Goal: Obtain resource: Download file/media

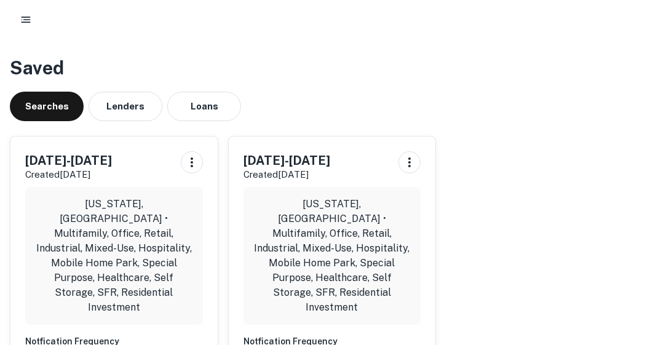
scroll to position [71, 0]
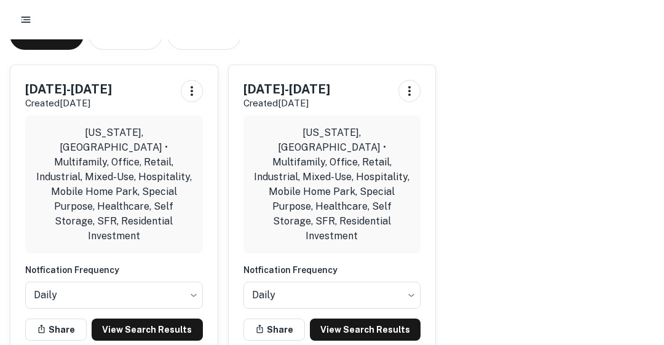
click at [156, 318] on link "View Search Results" at bounding box center [147, 329] width 111 height 22
click at [141, 318] on link "View Search Results" at bounding box center [147, 329] width 111 height 22
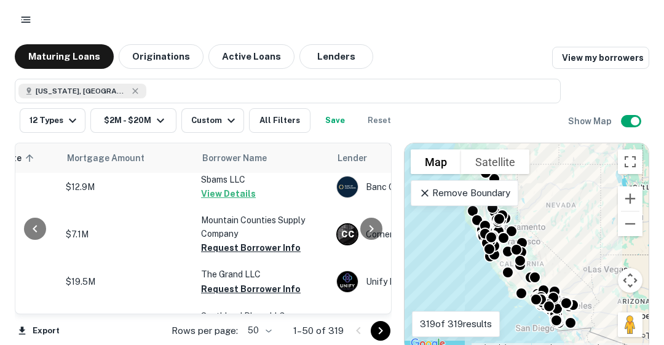
scroll to position [327, 232]
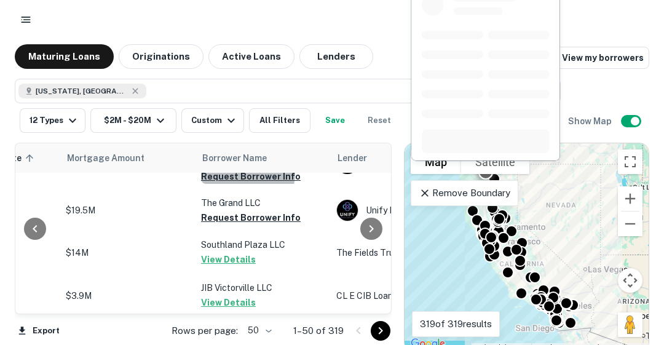
click at [247, 173] on button "Request Borrower Info" at bounding box center [251, 176] width 100 height 15
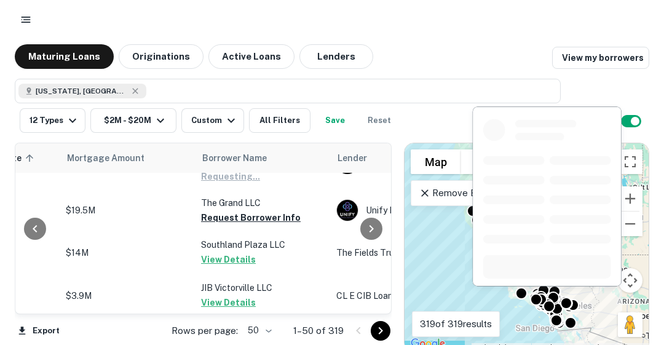
click at [237, 217] on button "Request Borrower Info" at bounding box center [251, 217] width 100 height 15
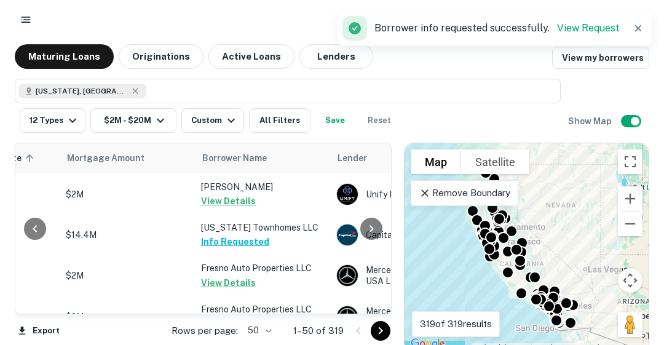
scroll to position [794, 232]
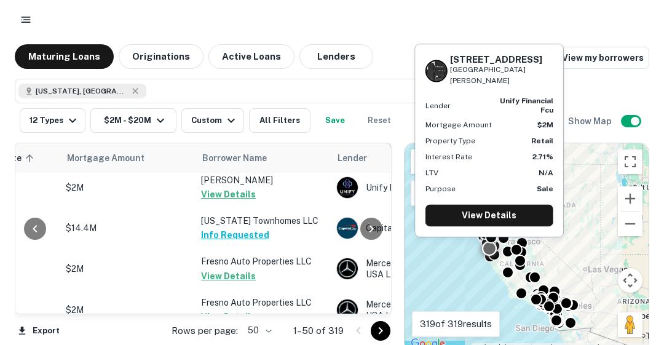
click at [225, 187] on button "View Details" at bounding box center [228, 194] width 55 height 15
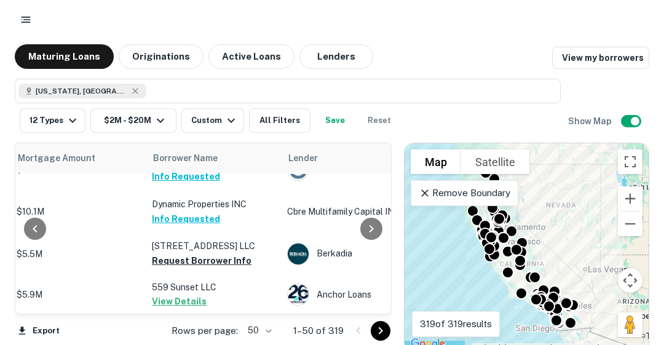
scroll to position [998, 282]
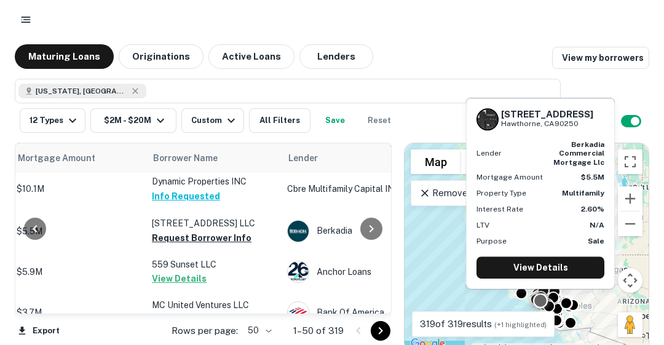
click at [189, 231] on button "Request Borrower Info" at bounding box center [202, 238] width 100 height 15
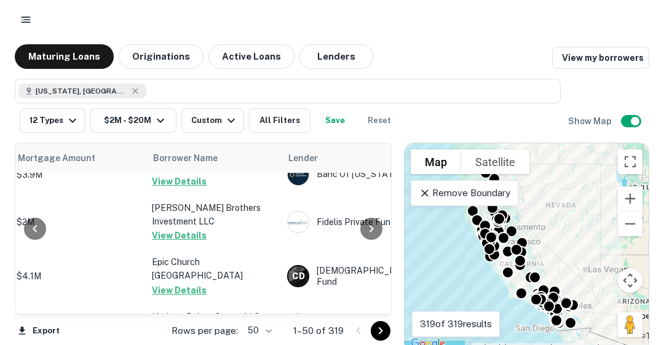
scroll to position [1970, 282]
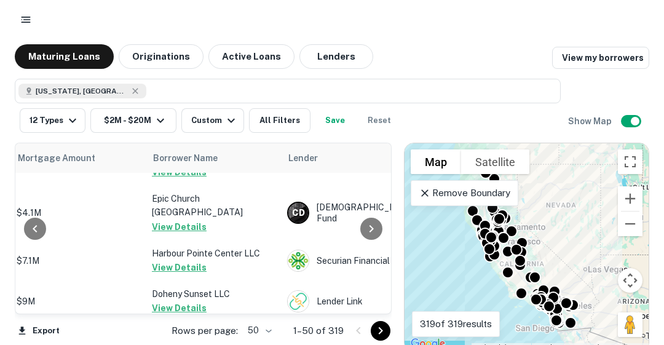
click at [379, 326] on icon "Go to next page" at bounding box center [380, 330] width 15 height 15
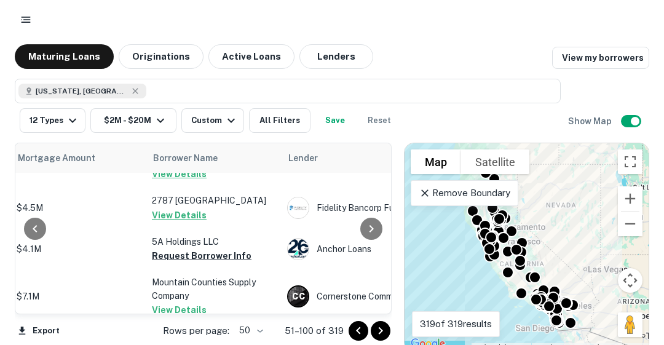
scroll to position [566, 282]
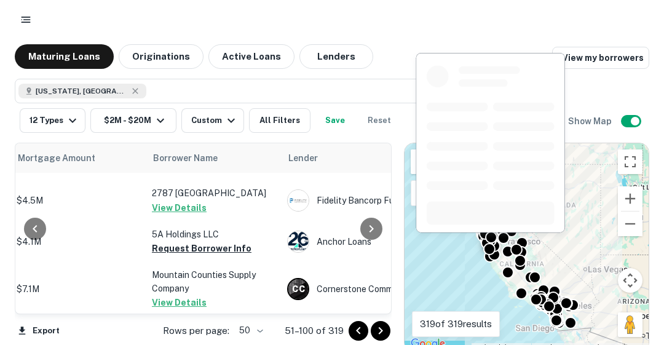
click at [170, 241] on button "Request Borrower Info" at bounding box center [202, 248] width 100 height 15
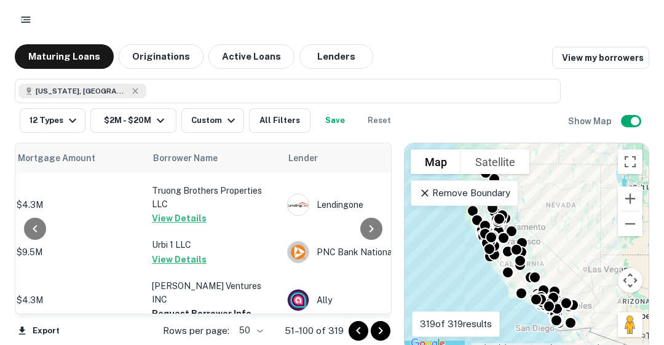
scroll to position [1943, 282]
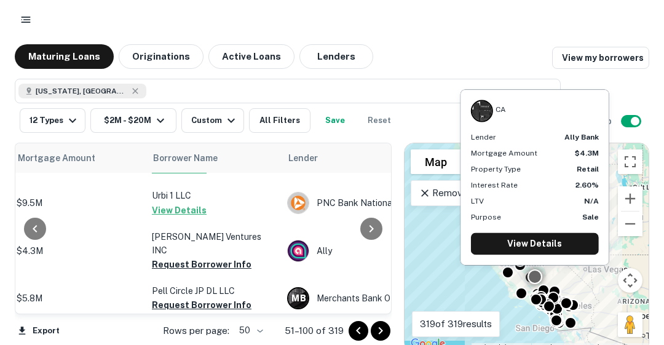
click at [214, 257] on button "Request Borrower Info" at bounding box center [202, 264] width 100 height 15
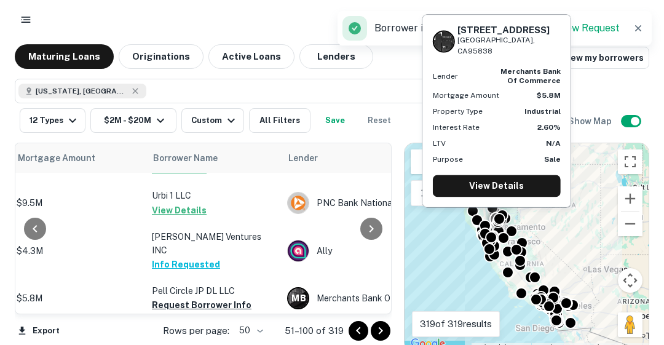
click at [205, 298] on button "Request Borrower Info" at bounding box center [202, 305] width 100 height 15
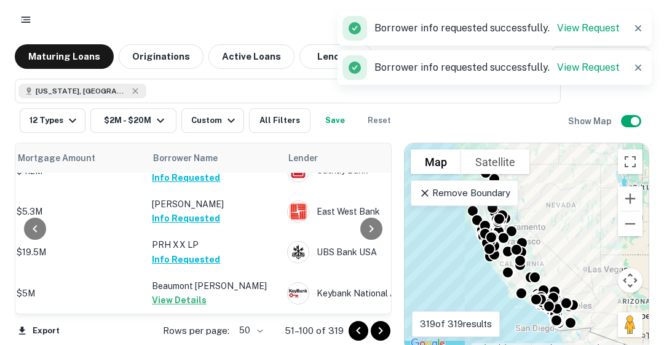
scroll to position [2111, 282]
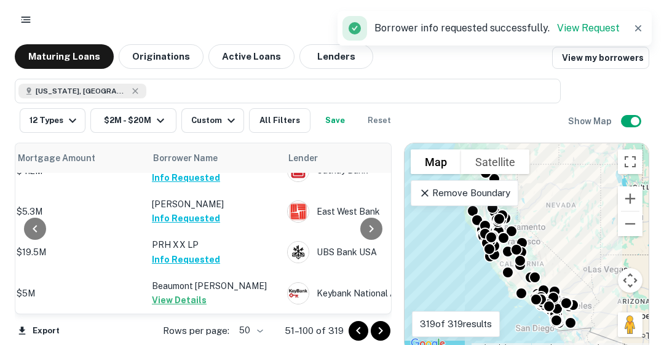
click at [378, 330] on icon "Go to next page" at bounding box center [380, 330] width 15 height 15
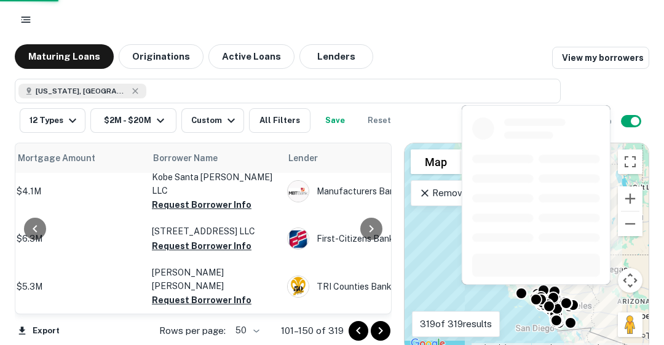
scroll to position [2019, 282]
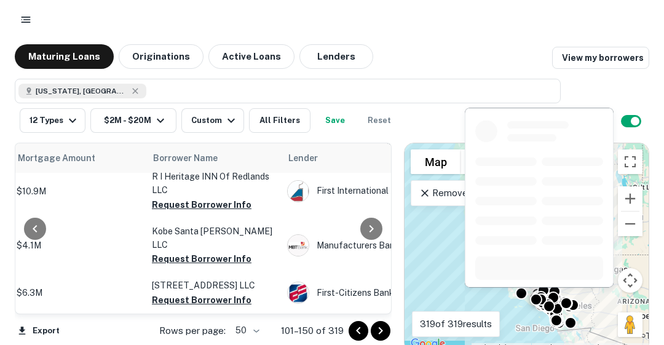
click at [199, 251] on button "Request Borrower Info" at bounding box center [202, 258] width 100 height 15
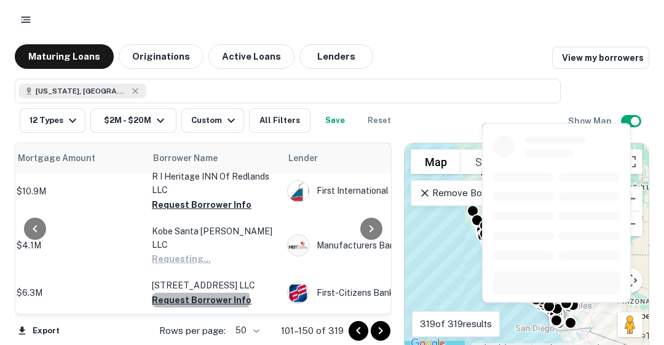
click at [200, 293] on button "Request Borrower Info" at bounding box center [202, 300] width 100 height 15
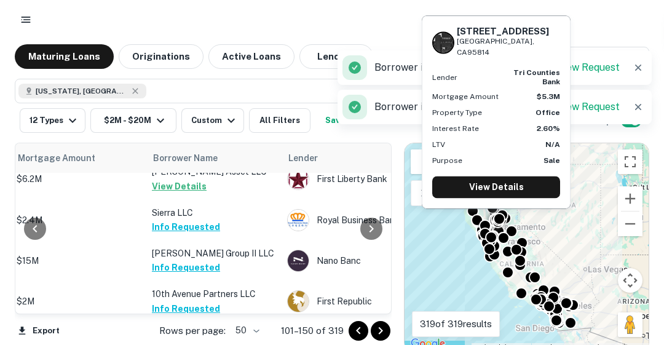
scroll to position [0, 282]
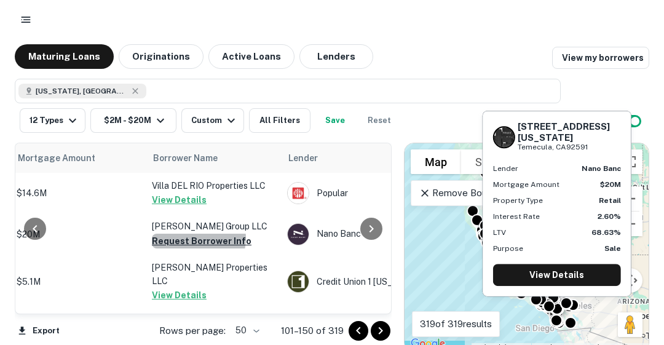
click at [192, 242] on button "Request Borrower Info" at bounding box center [202, 241] width 100 height 15
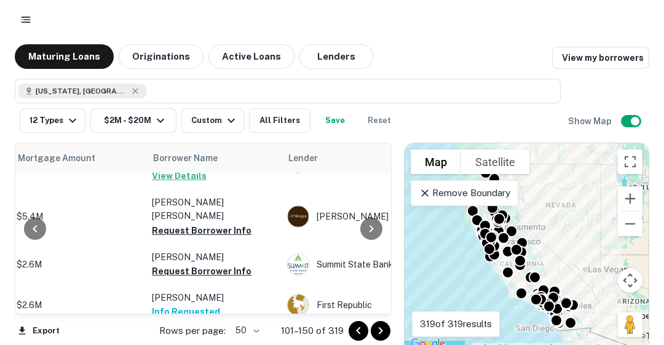
scroll to position [1426, 282]
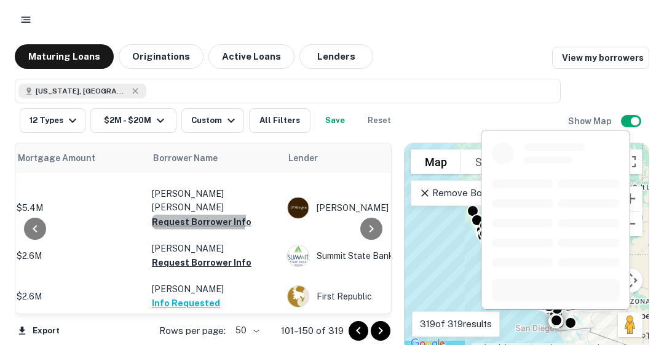
click at [184, 215] on button "Request Borrower Info" at bounding box center [202, 222] width 100 height 15
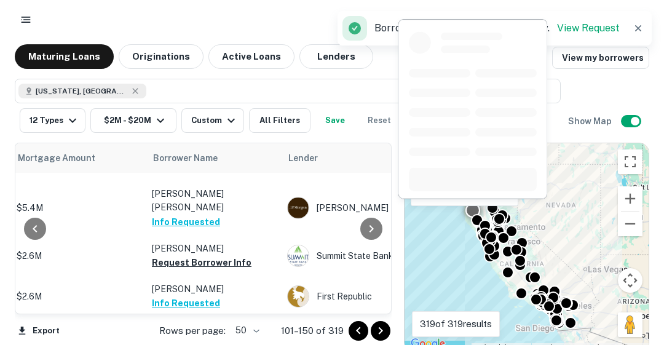
click at [202, 255] on button "Request Borrower Info" at bounding box center [202, 262] width 100 height 15
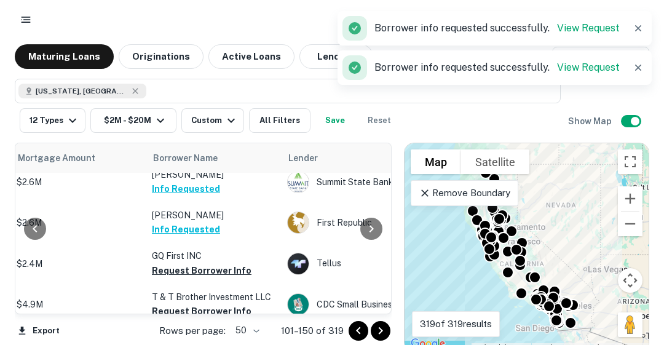
scroll to position [1525, 282]
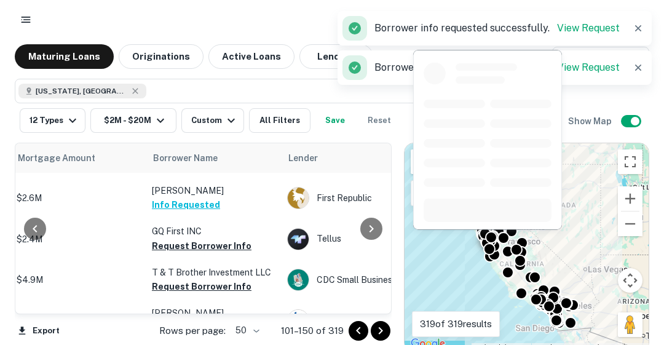
click at [191, 239] on button "Request Borrower Info" at bounding box center [202, 246] width 100 height 15
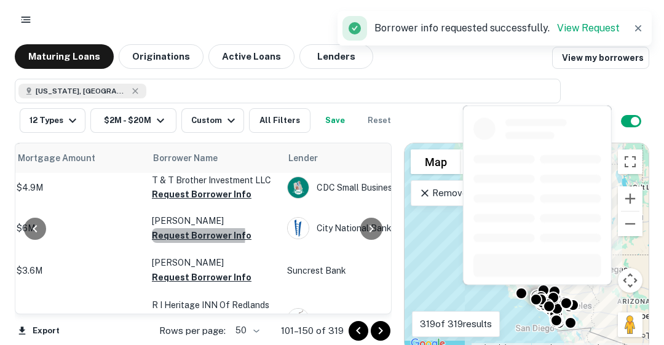
scroll to position [1623, 282]
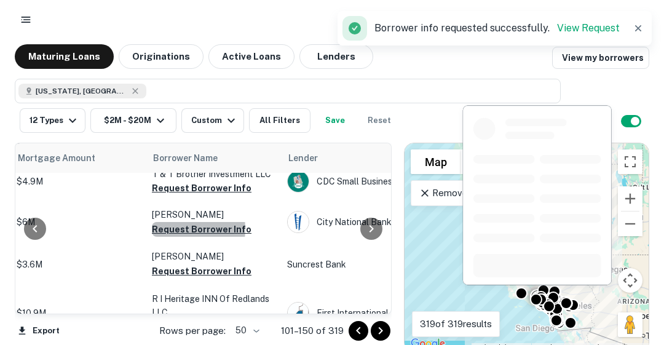
click at [176, 222] on button "Request Borrower Info" at bounding box center [202, 229] width 100 height 15
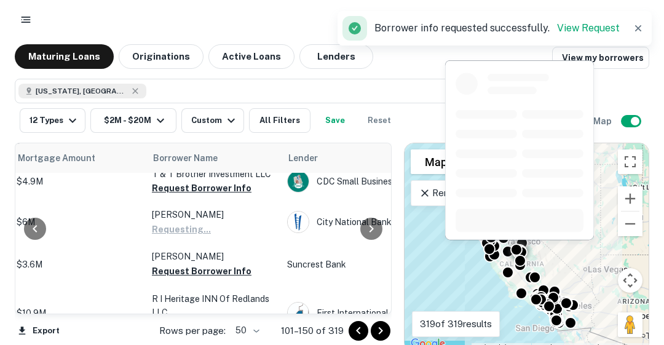
click at [188, 264] on button "Request Borrower Info" at bounding box center [202, 271] width 100 height 15
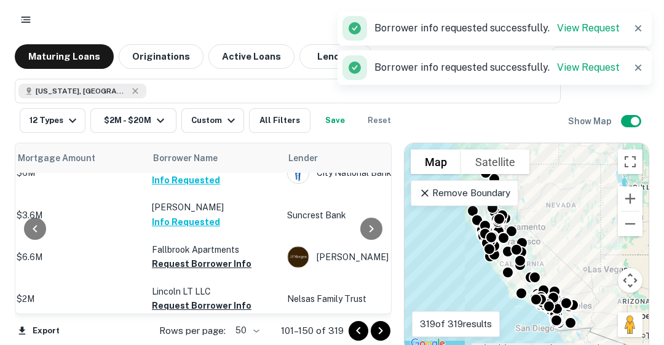
scroll to position [1697, 282]
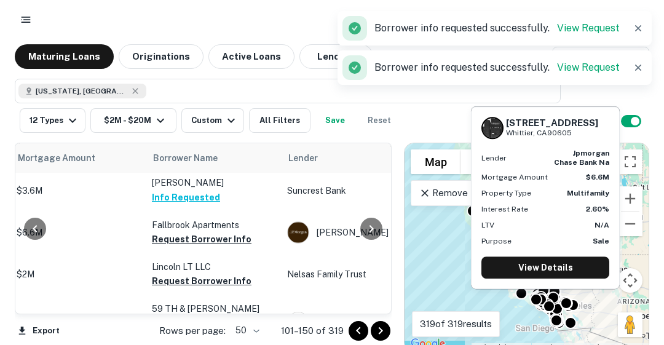
click at [194, 232] on button "Request Borrower Info" at bounding box center [202, 239] width 100 height 15
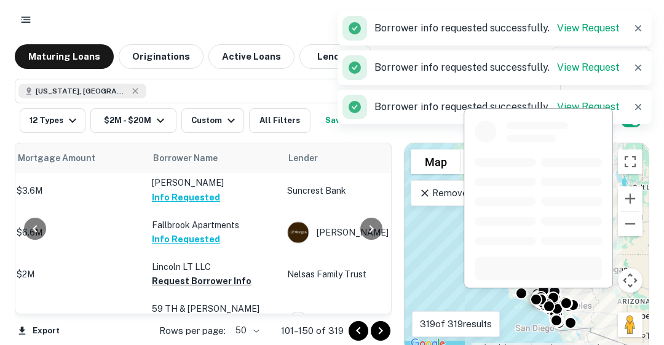
click at [201, 274] on button "Request Borrower Info" at bounding box center [202, 281] width 100 height 15
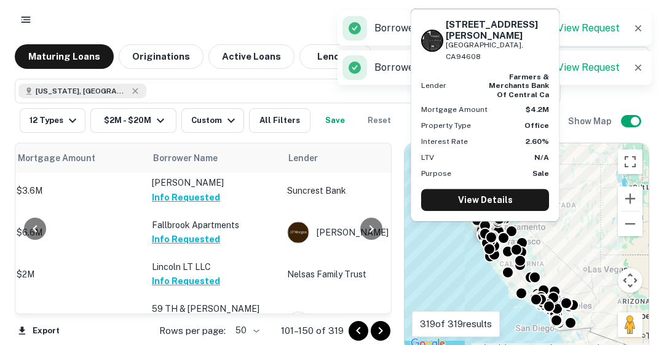
click at [215, 329] on button "Request Borrower Info" at bounding box center [202, 336] width 100 height 15
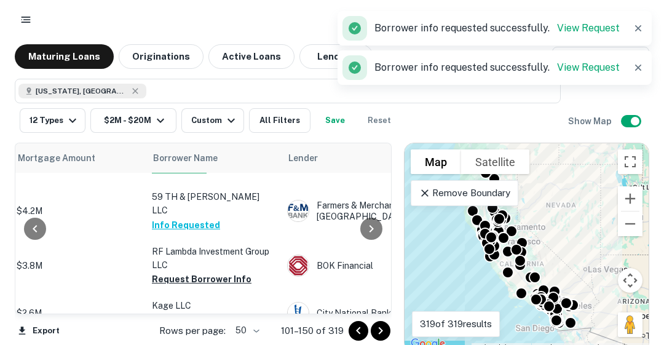
scroll to position [1869, 282]
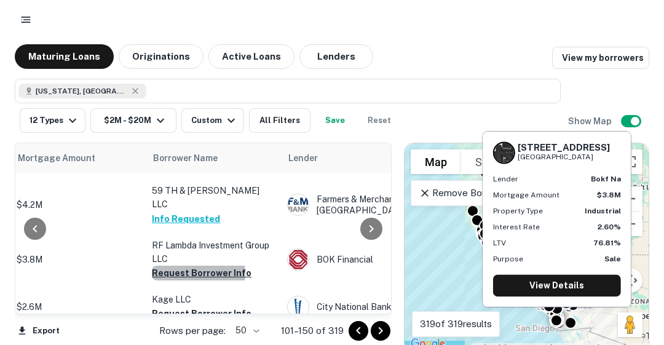
click at [180, 266] on button "Request Borrower Info" at bounding box center [202, 273] width 100 height 15
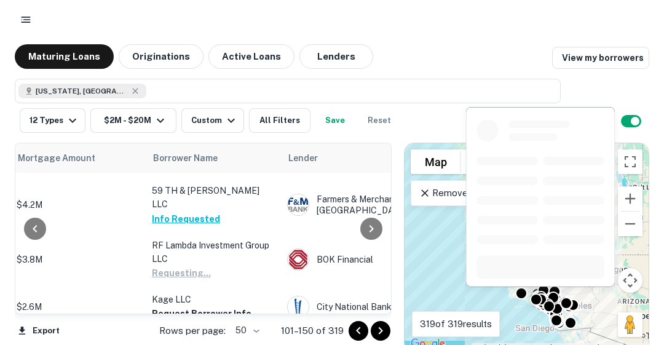
click at [204, 306] on button "Request Borrower Info" at bounding box center [202, 313] width 100 height 15
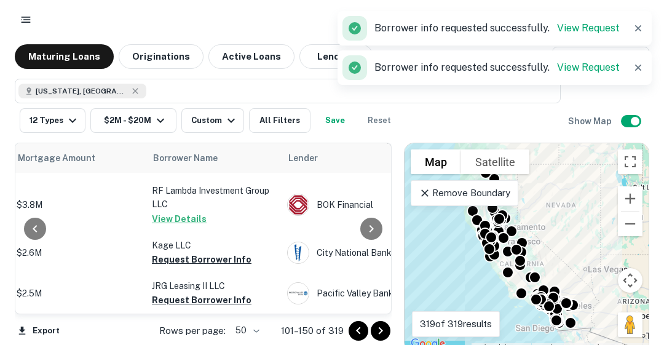
click at [383, 298] on div at bounding box center [371, 228] width 25 height 170
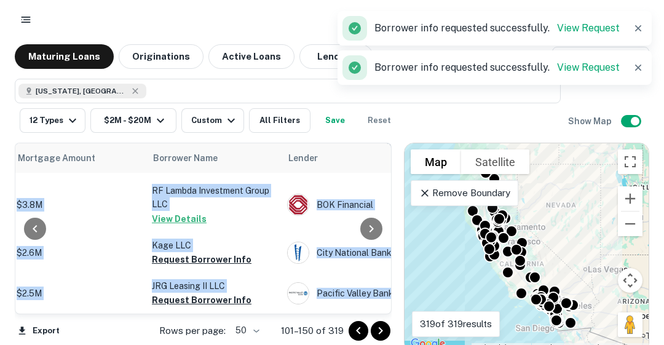
click at [383, 298] on div at bounding box center [371, 228] width 25 height 170
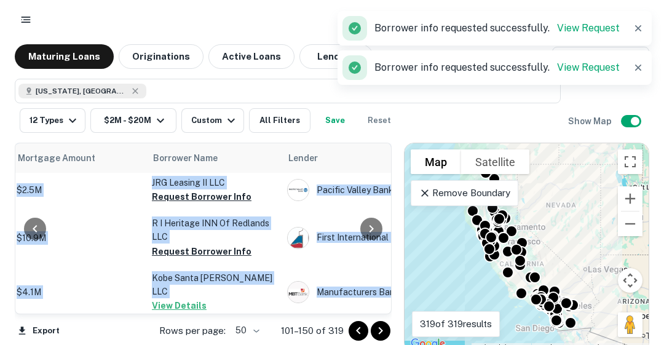
scroll to position [1992, 282]
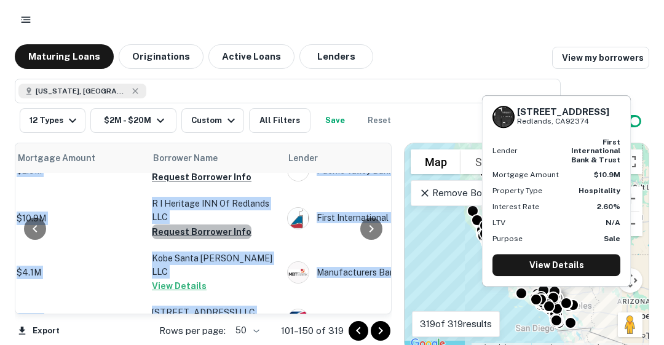
click at [204, 224] on button "Request Borrower Info" at bounding box center [202, 231] width 100 height 15
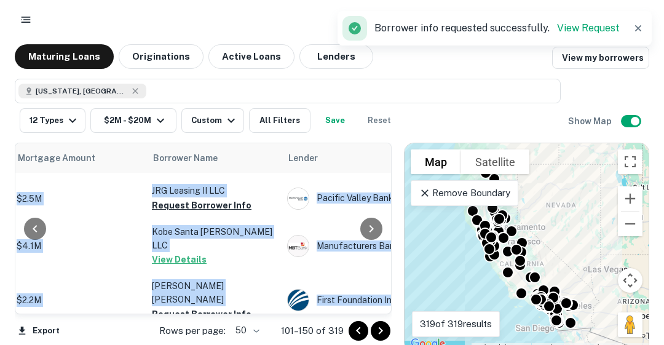
scroll to position [2019, 282]
click at [383, 330] on icon "Go to next page" at bounding box center [380, 330] width 15 height 15
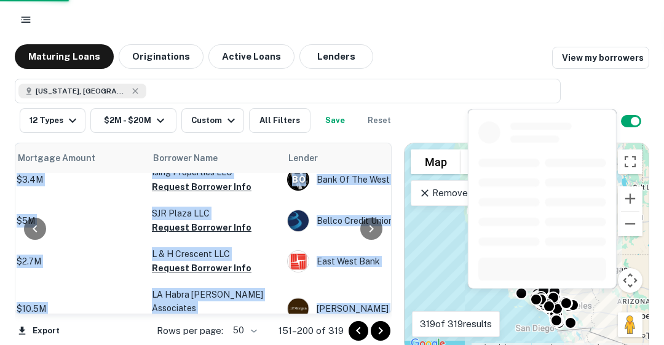
scroll to position [1978, 282]
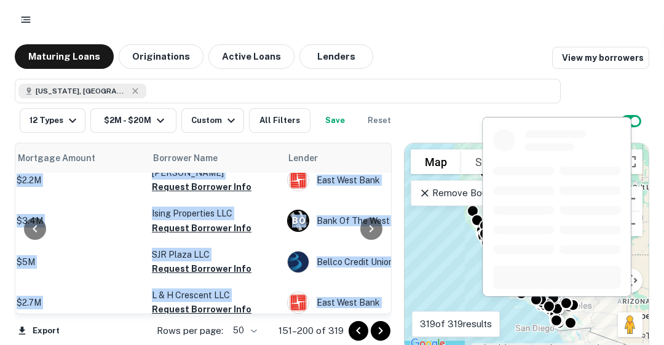
click at [169, 261] on button "Request Borrower Info" at bounding box center [202, 268] width 100 height 15
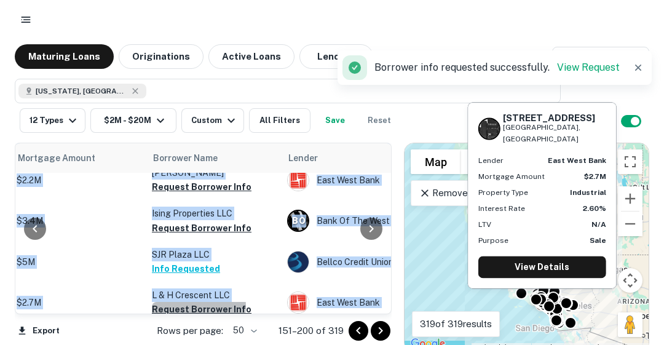
click at [197, 302] on button "Request Borrower Info" at bounding box center [202, 309] width 100 height 15
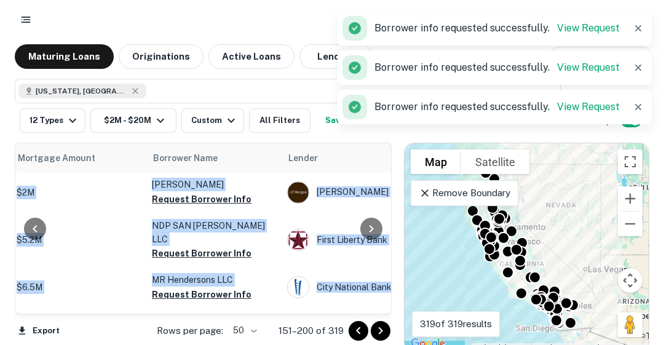
scroll to position [0, 282]
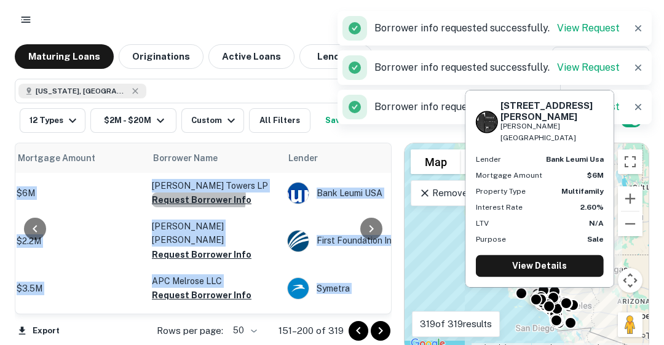
click at [195, 197] on button "Request Borrower Info" at bounding box center [202, 199] width 100 height 15
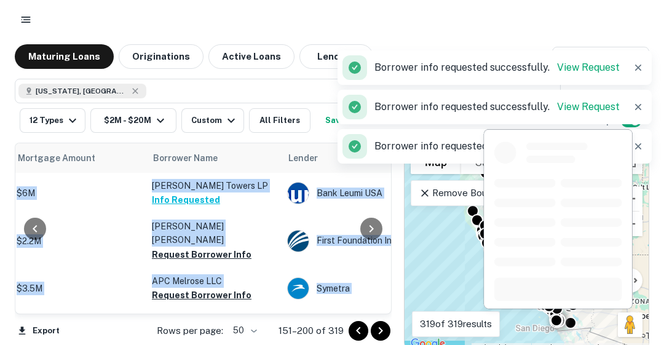
click at [200, 247] on button "Request Borrower Info" at bounding box center [202, 254] width 100 height 15
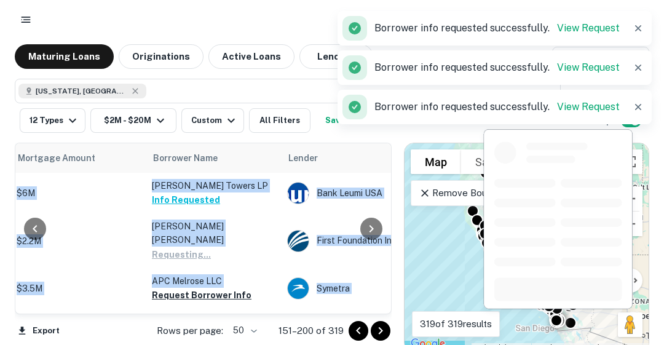
click at [200, 288] on button "Request Borrower Info" at bounding box center [202, 295] width 100 height 15
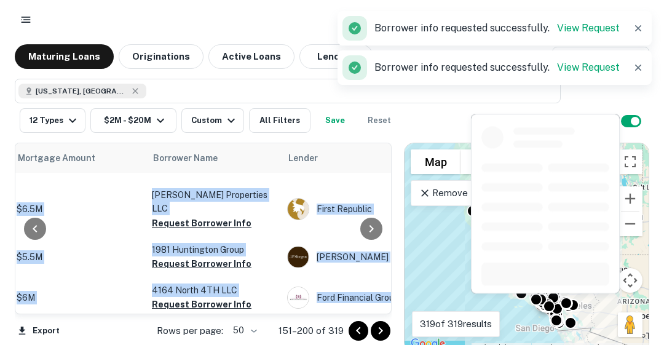
scroll to position [148, 282]
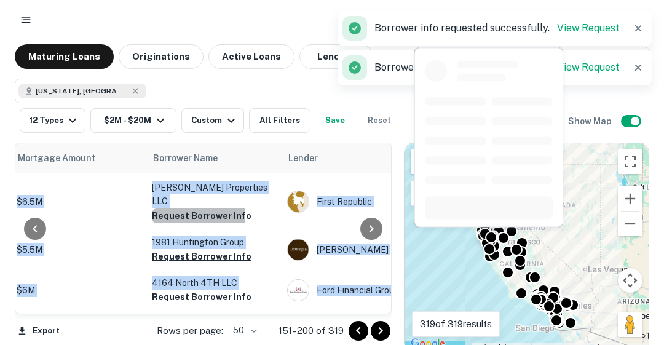
click at [190, 208] on button "Request Borrower Info" at bounding box center [202, 215] width 100 height 15
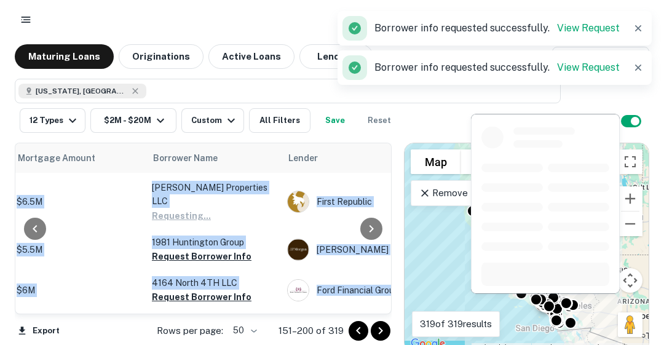
click at [178, 249] on button "Request Borrower Info" at bounding box center [202, 256] width 100 height 15
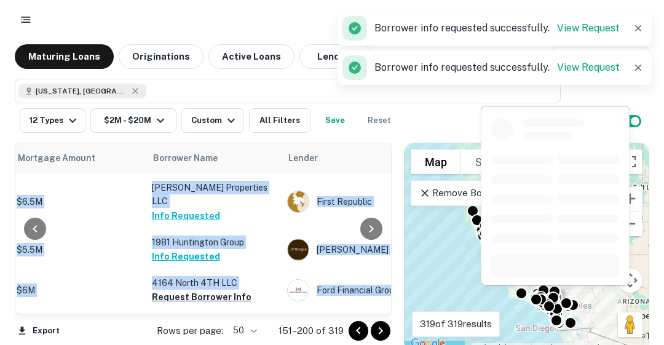
click at [195, 290] on button "Request Borrower Info" at bounding box center [202, 297] width 100 height 15
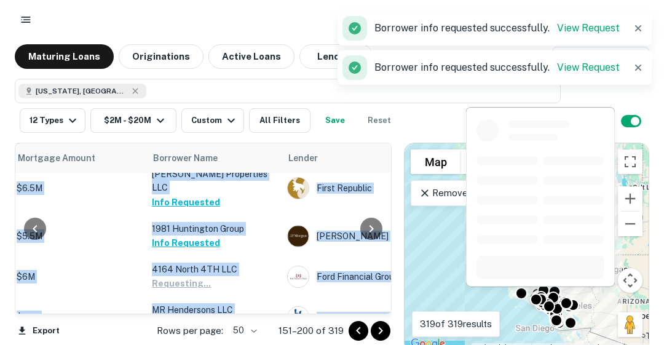
click at [231, 317] on button "Request Borrower Info" at bounding box center [202, 324] width 100 height 15
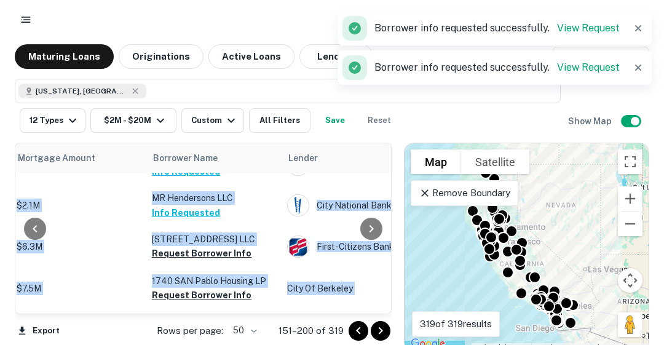
scroll to position [271, 282]
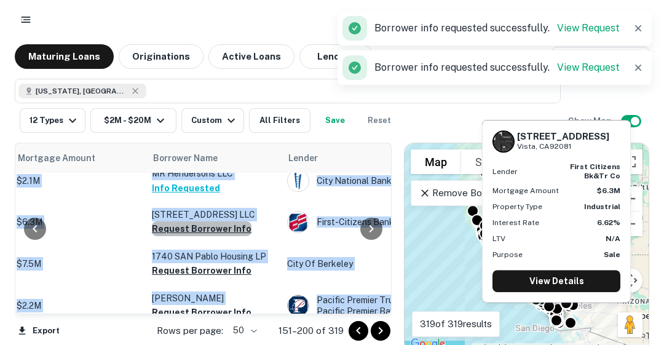
click at [214, 226] on button "Request Borrower Info" at bounding box center [202, 228] width 100 height 15
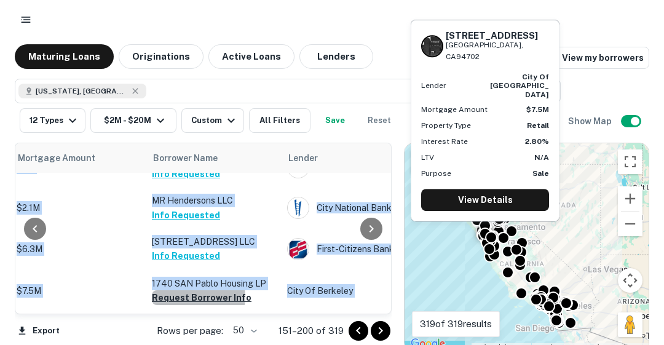
click at [195, 290] on button "Request Borrower Info" at bounding box center [202, 297] width 100 height 15
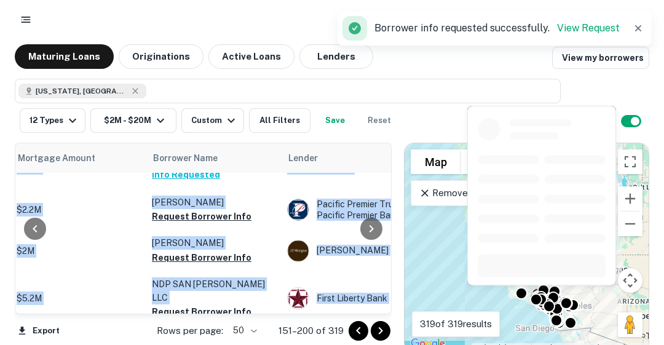
scroll to position [369, 282]
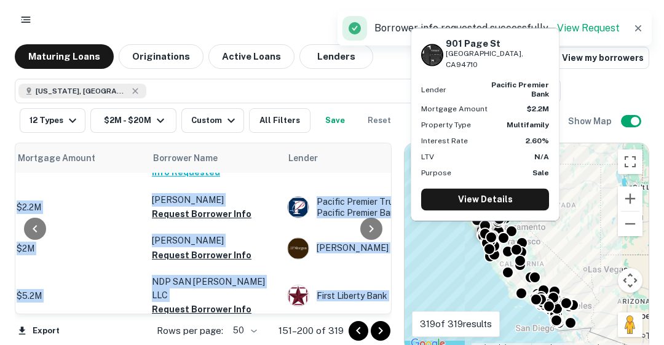
click at [220, 213] on button "Request Borrower Info" at bounding box center [202, 214] width 100 height 15
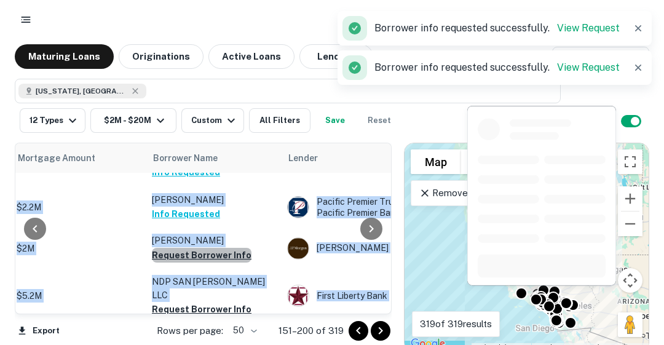
click at [214, 254] on button "Request Borrower Info" at bounding box center [202, 255] width 100 height 15
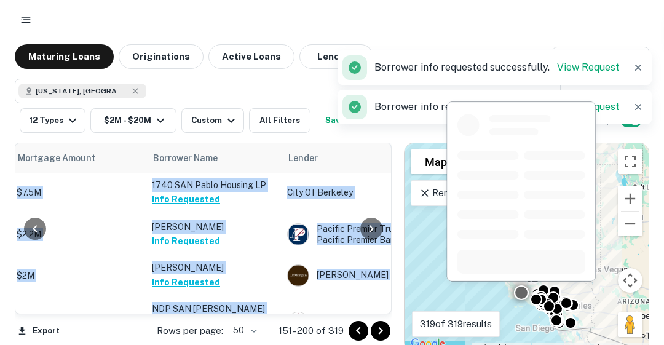
click at [203, 329] on button "Request Borrower Info" at bounding box center [202, 336] width 100 height 15
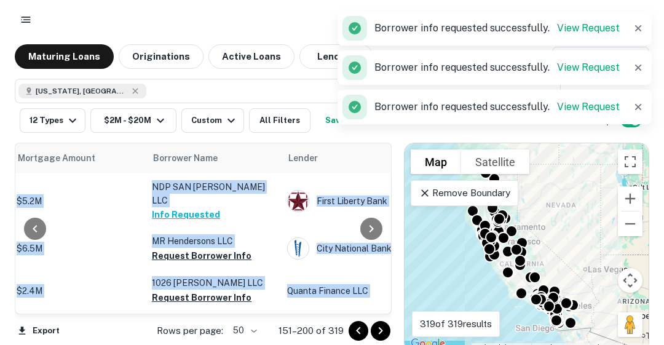
scroll to position [492, 282]
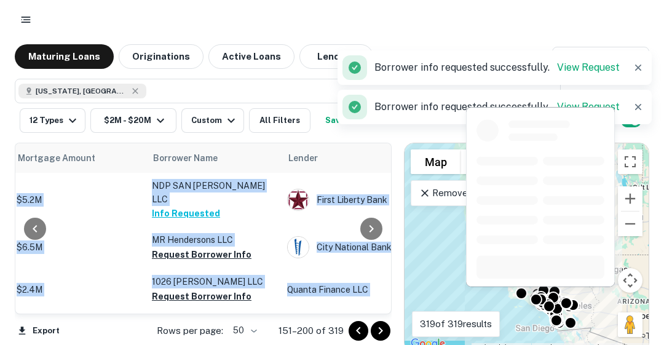
click at [194, 247] on button "Request Borrower Info" at bounding box center [202, 254] width 100 height 15
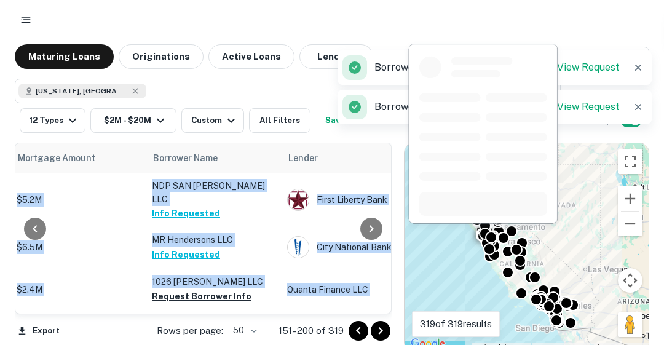
click at [196, 289] on button "Request Borrower Info" at bounding box center [202, 296] width 100 height 15
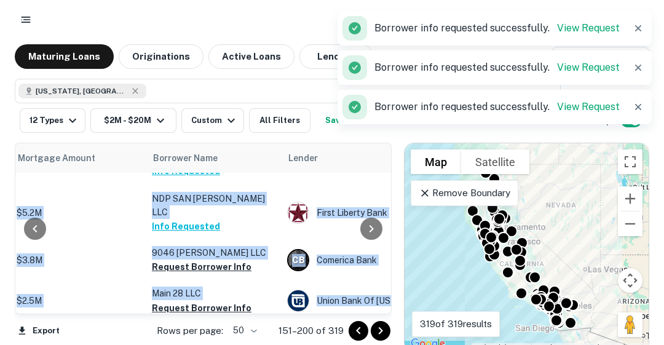
scroll to position [615, 282]
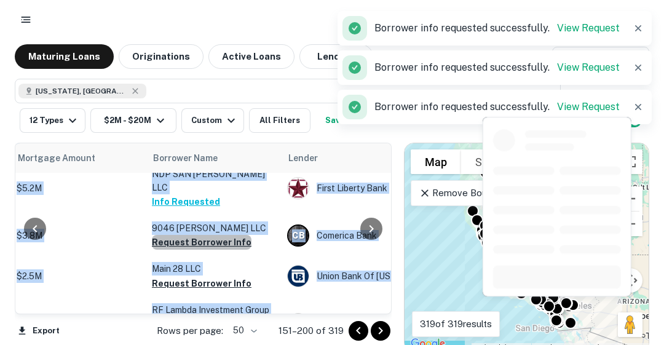
click at [202, 235] on button "Request Borrower Info" at bounding box center [202, 242] width 100 height 15
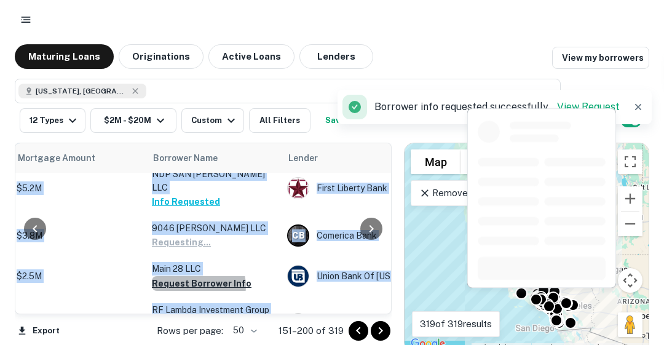
click at [198, 276] on button "Request Borrower Info" at bounding box center [202, 283] width 100 height 15
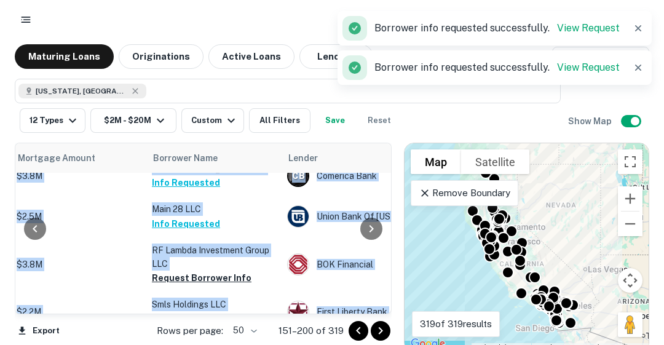
scroll to position [713, 282]
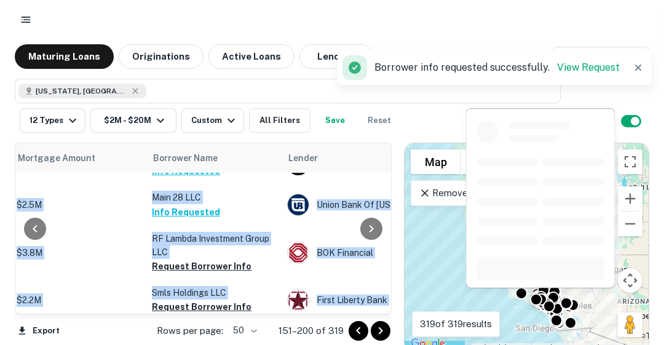
click at [197, 259] on button "Request Borrower Info" at bounding box center [202, 266] width 100 height 15
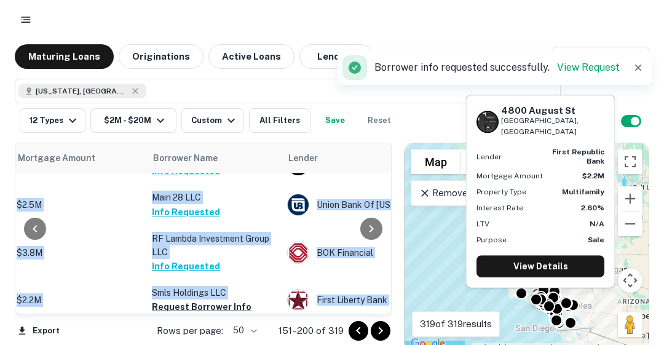
click at [196, 299] on button "Request Borrower Info" at bounding box center [202, 306] width 100 height 15
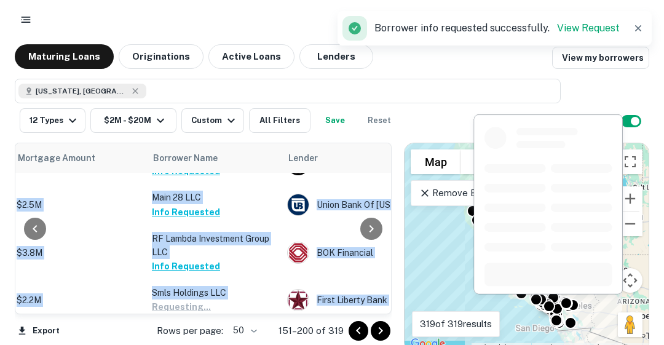
click at [205, 341] on button "Request Borrower Info" at bounding box center [202, 348] width 100 height 15
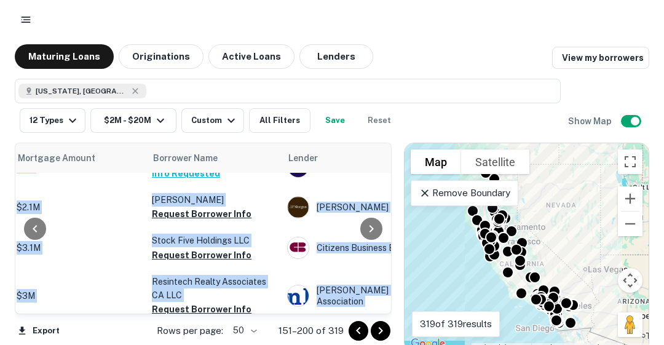
scroll to position [885, 282]
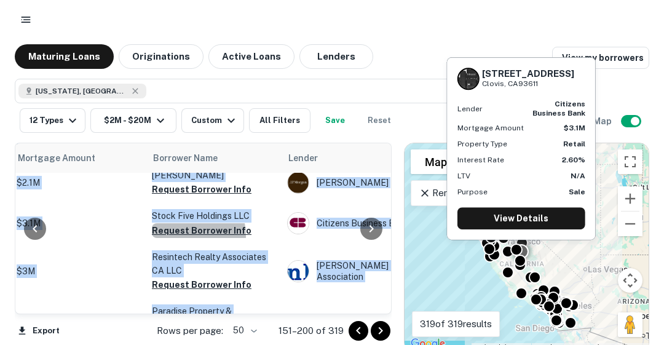
click at [176, 223] on button "Request Borrower Info" at bounding box center [202, 230] width 100 height 15
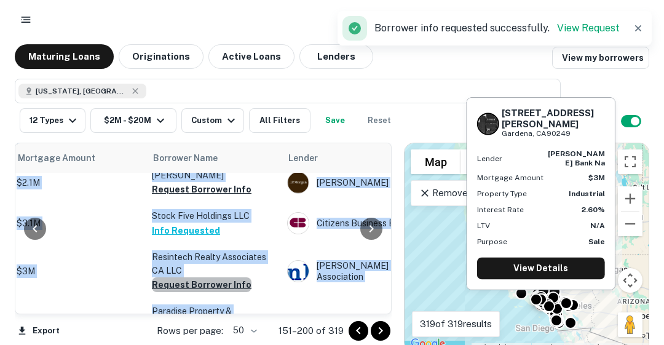
click at [213, 277] on button "Request Borrower Info" at bounding box center [202, 284] width 100 height 15
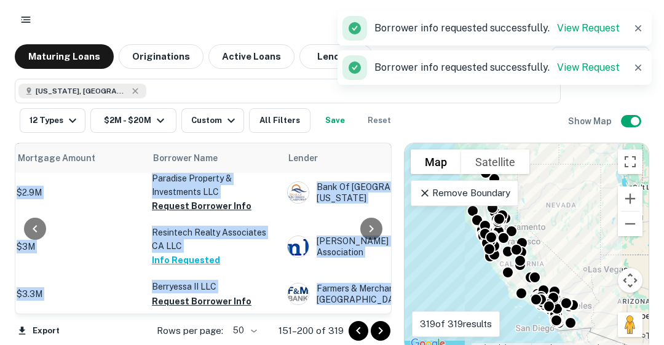
scroll to position [984, 282]
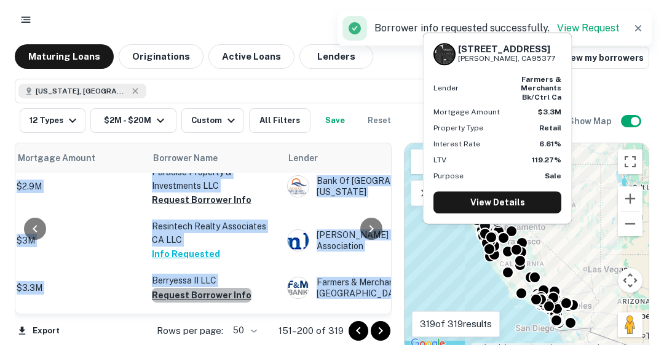
click at [221, 288] on button "Request Borrower Info" at bounding box center [202, 295] width 100 height 15
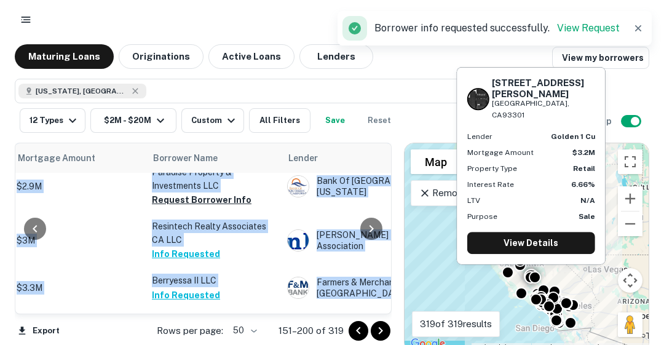
click at [194, 328] on button "Request Borrower Info" at bounding box center [202, 335] width 100 height 15
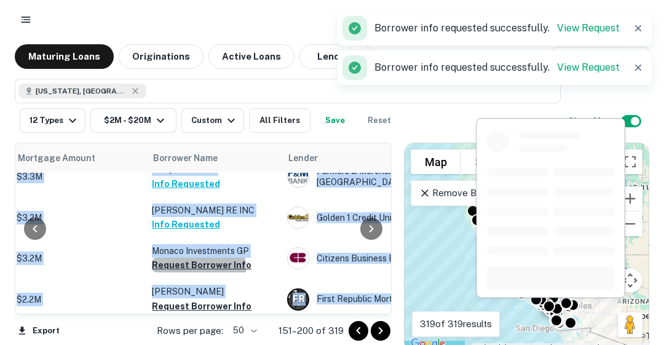
scroll to position [1107, 282]
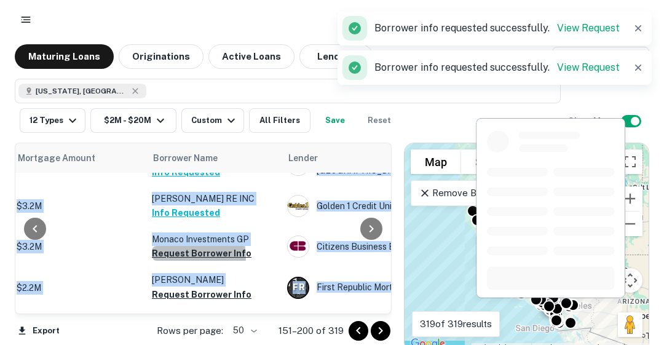
click at [188, 246] on button "Request Borrower Info" at bounding box center [202, 253] width 100 height 15
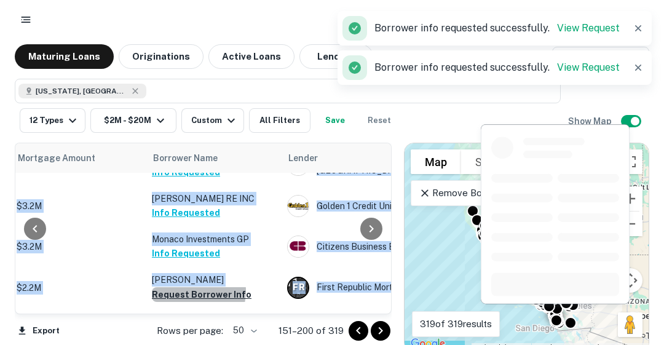
click at [184, 287] on button "Request Borrower Info" at bounding box center [202, 294] width 100 height 15
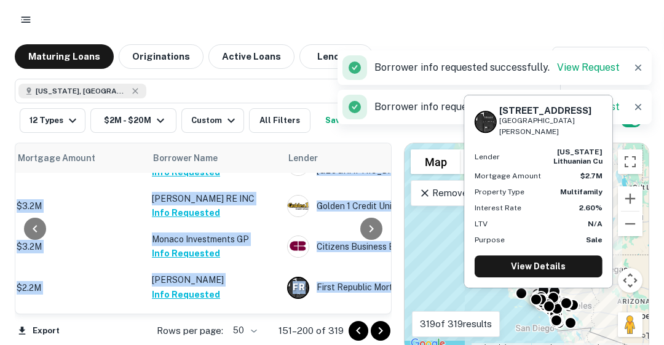
click at [193, 328] on button "Request Borrower Info" at bounding box center [202, 335] width 100 height 15
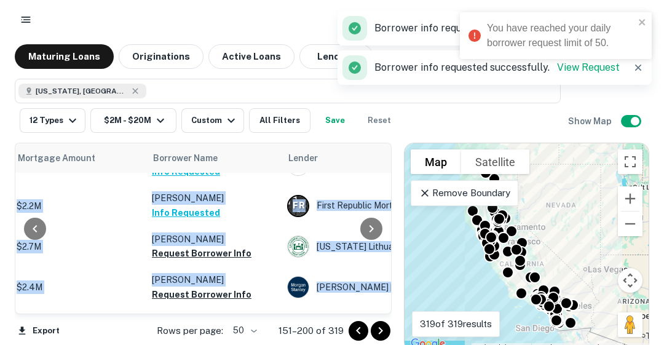
scroll to position [1180, 282]
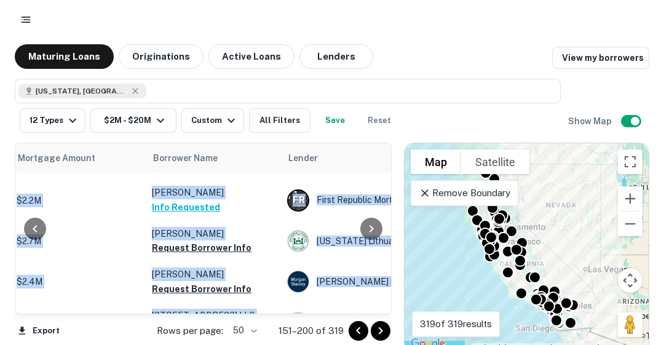
click at [602, 56] on link "View my borrowers" at bounding box center [600, 58] width 97 height 22
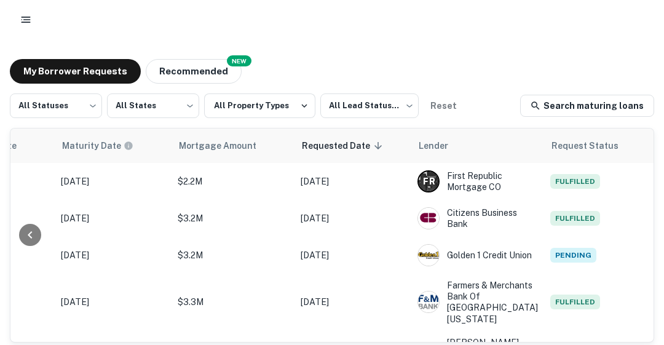
scroll to position [30, 0]
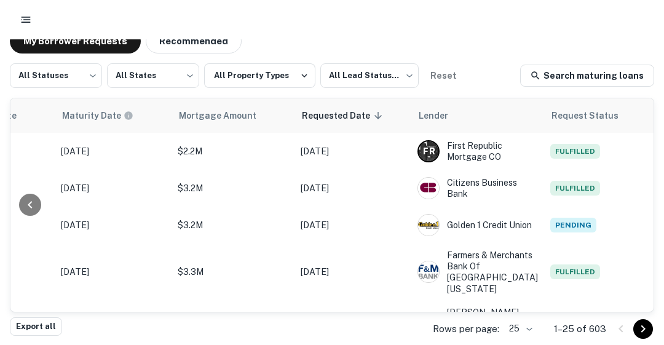
click at [41, 328] on button "Export all" at bounding box center [36, 326] width 52 height 18
click at [39, 326] on button "Export all" at bounding box center [36, 326] width 52 height 18
